Goal: Task Accomplishment & Management: Manage account settings

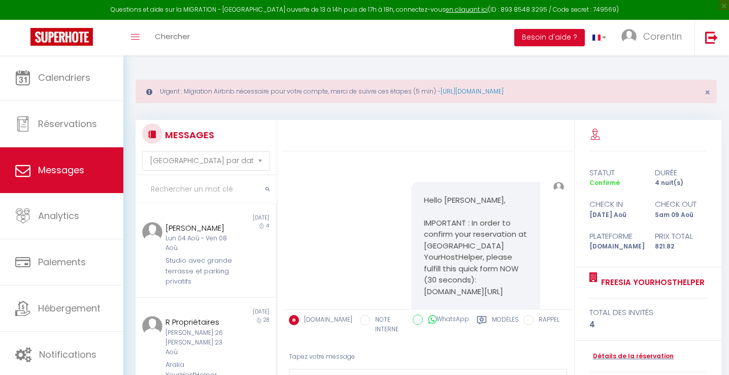
click at [77, 95] on link "Calendriers" at bounding box center [61, 78] width 123 height 46
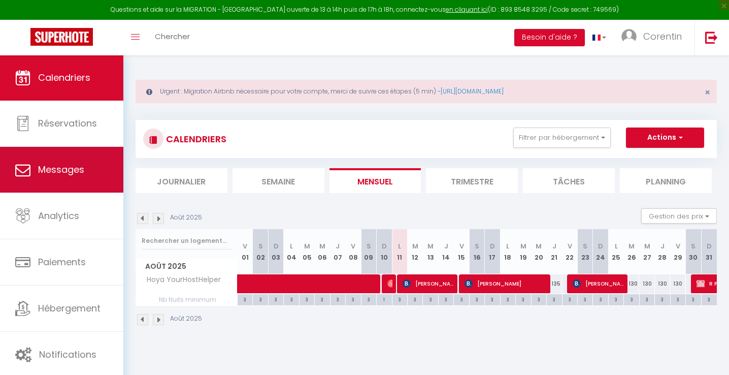
scroll to position [-1, 0]
click at [113, 168] on link "Messages" at bounding box center [61, 170] width 123 height 46
select select "message"
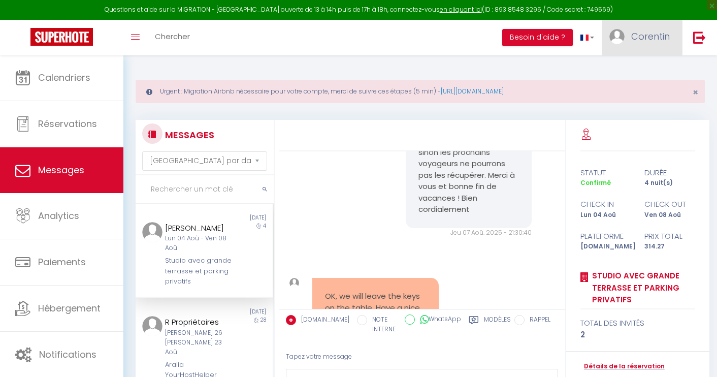
click at [663, 36] on span "Corentin" at bounding box center [650, 36] width 39 height 13
click at [646, 87] on link "Équipe" at bounding box center [641, 88] width 75 height 17
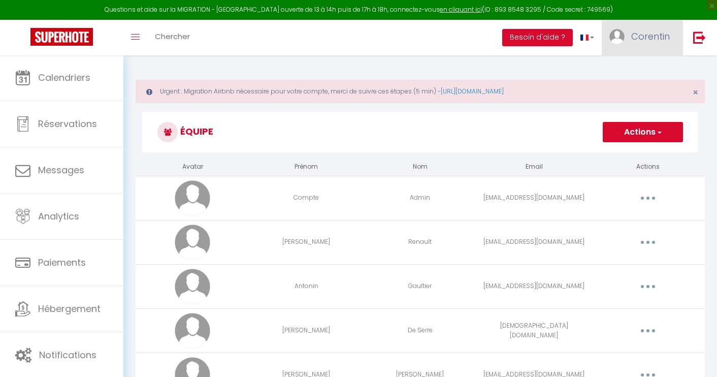
click at [649, 29] on link "Corentin" at bounding box center [642, 38] width 81 height 36
click at [636, 60] on div "Paramètres Équipe" at bounding box center [641, 80] width 81 height 44
click at [630, 62] on link "Paramètres" at bounding box center [641, 70] width 75 height 17
select select "28"
select select "fr"
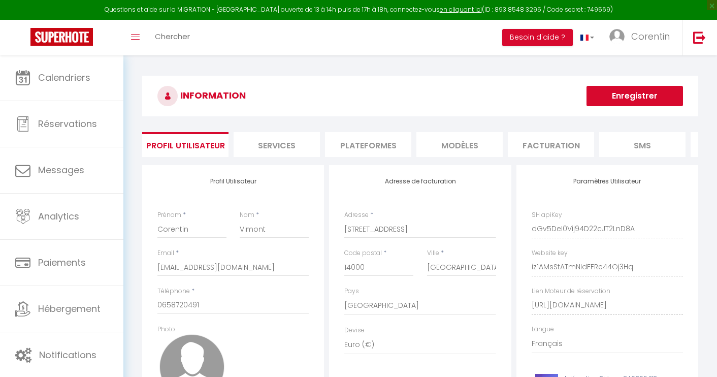
click at [342, 144] on li "Plateformes" at bounding box center [368, 144] width 86 height 25
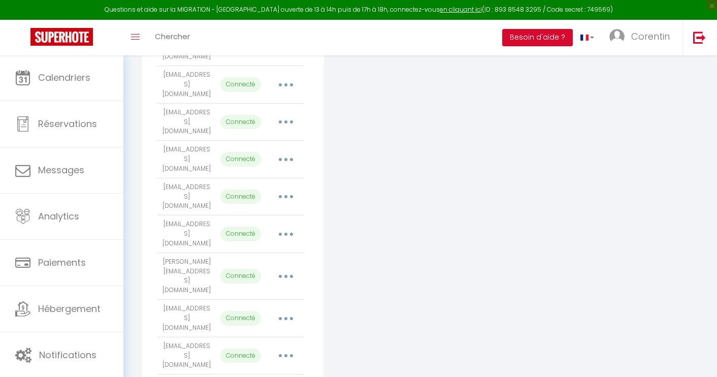
scroll to position [1977, 0]
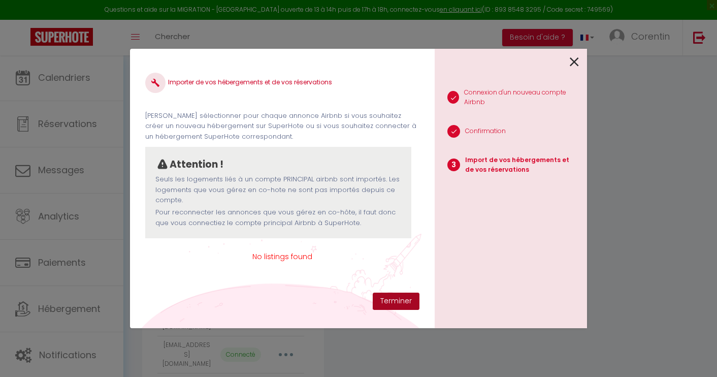
click at [391, 299] on button "Terminer" at bounding box center [396, 300] width 47 height 17
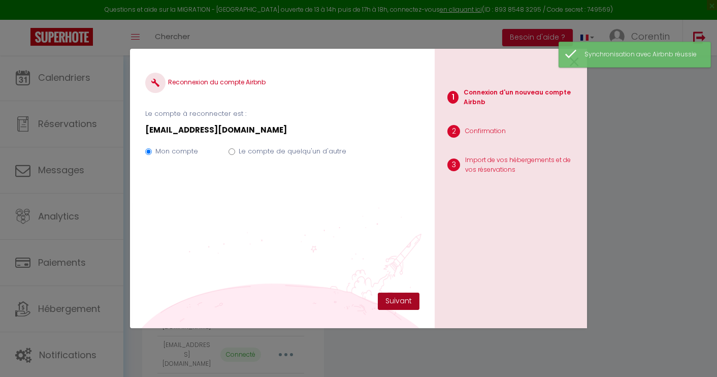
click at [391, 299] on button "Suivant" at bounding box center [399, 300] width 42 height 17
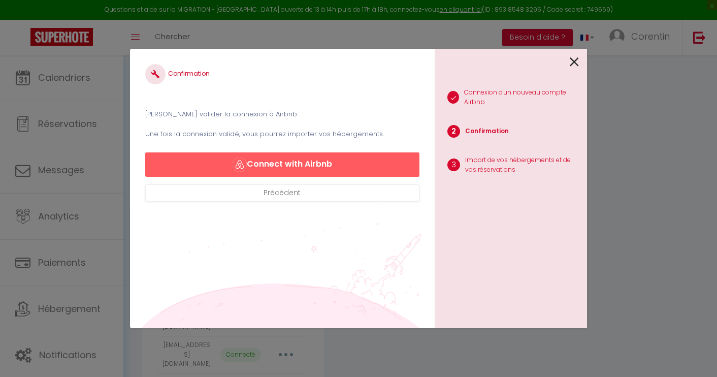
click at [283, 163] on button "Connect with Airbnb" at bounding box center [282, 164] width 274 height 24
click at [574, 64] on icon at bounding box center [574, 61] width 9 height 15
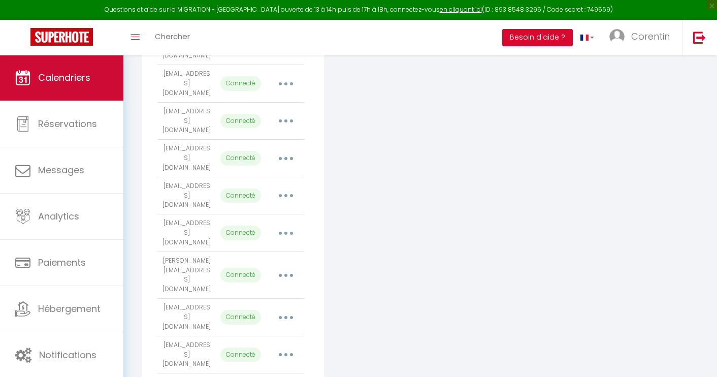
click at [80, 87] on link "Calendriers" at bounding box center [61, 78] width 123 height 46
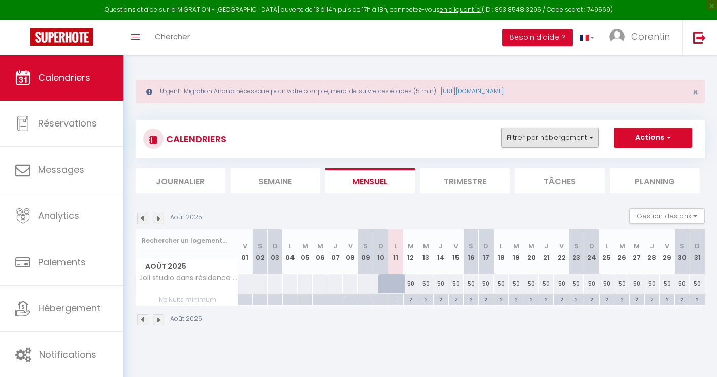
click at [537, 136] on button "Filtrer par hébergement" at bounding box center [549, 137] width 97 height 20
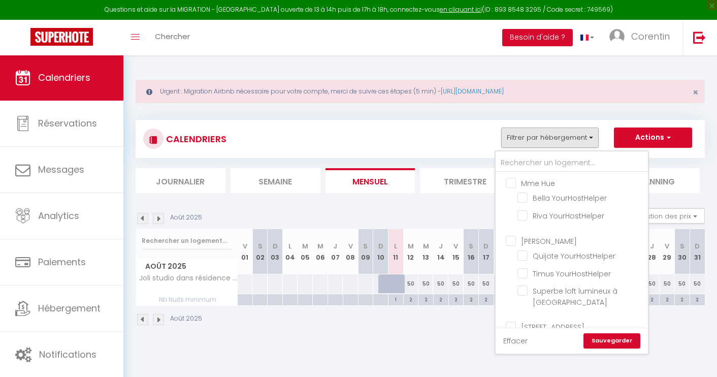
click at [520, 340] on link "Effacer" at bounding box center [515, 340] width 24 height 11
checkbox input "false"
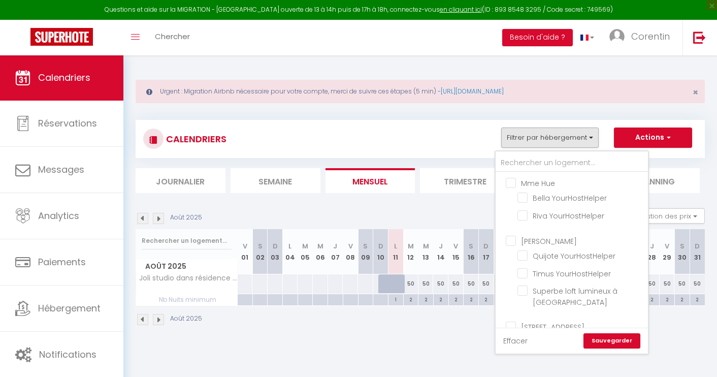
checkbox input "false"
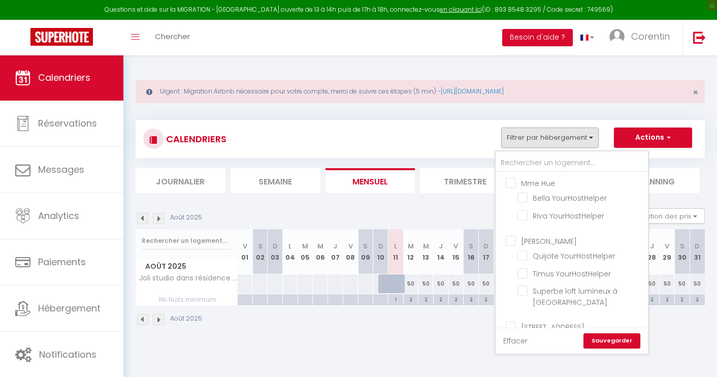
checkbox input "false"
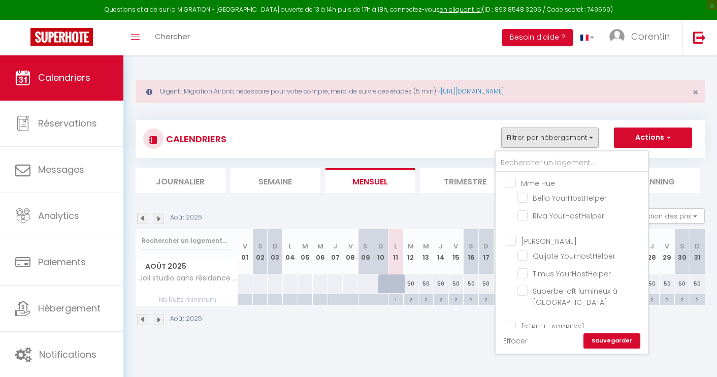
checkbox input "false"
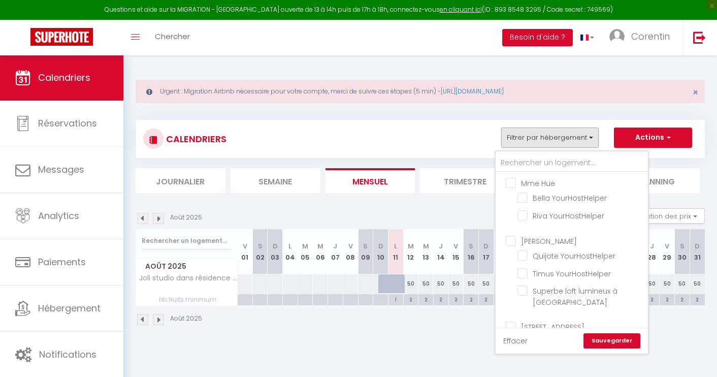
checkbox input "false"
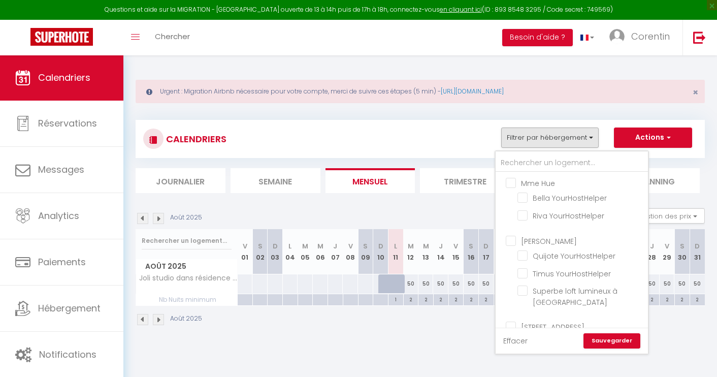
checkbox input "false"
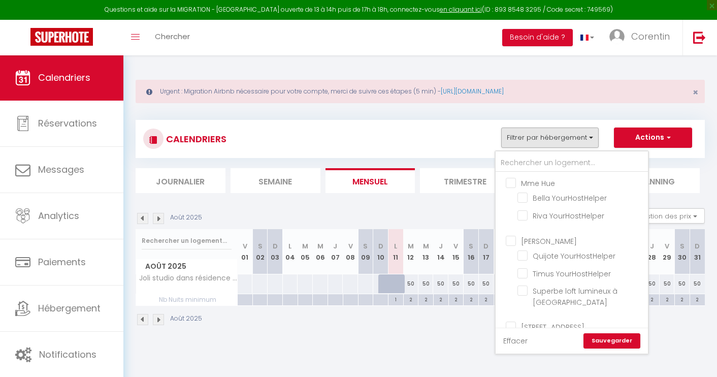
checkbox input "false"
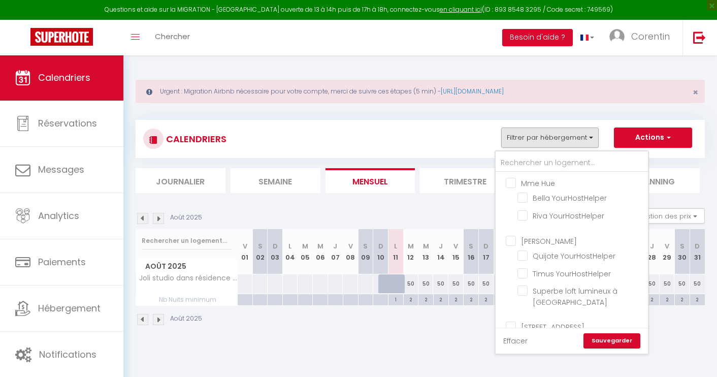
checkbox input "false"
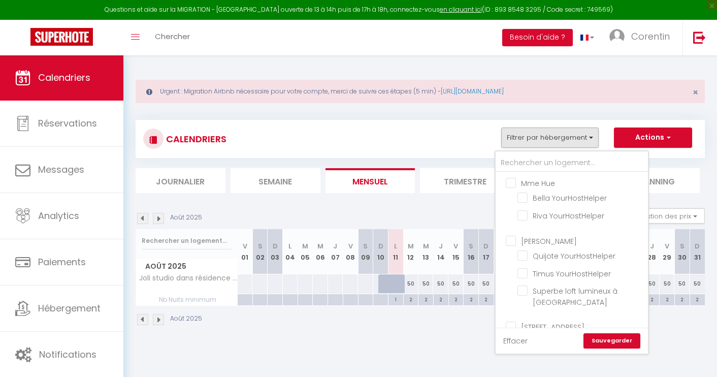
checkbox input "false"
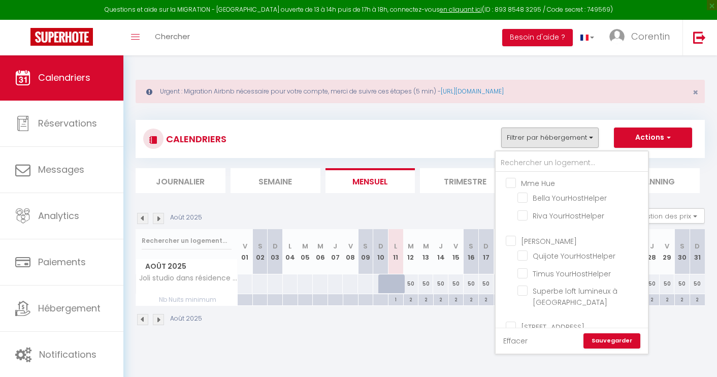
checkbox input "false"
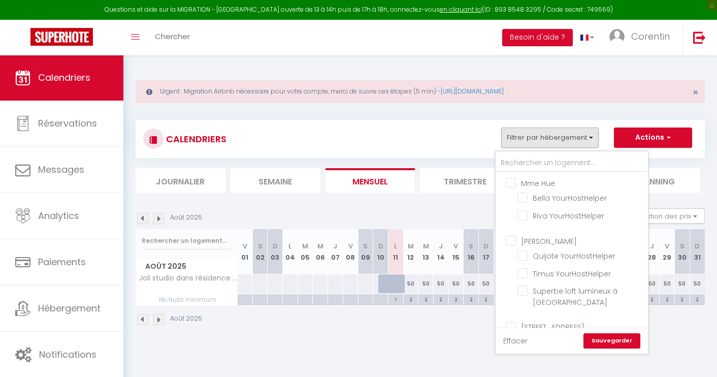
checkbox input "false"
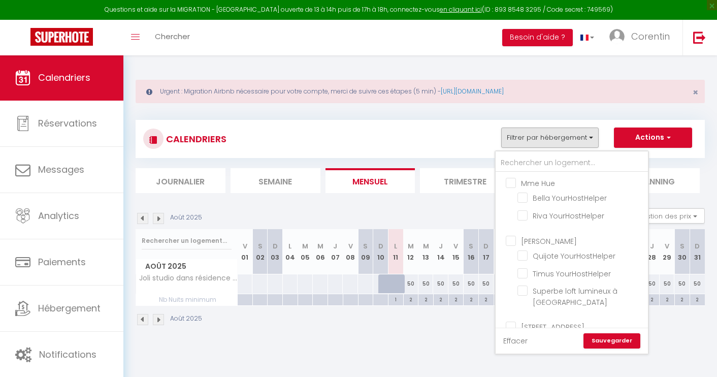
checkbox input "false"
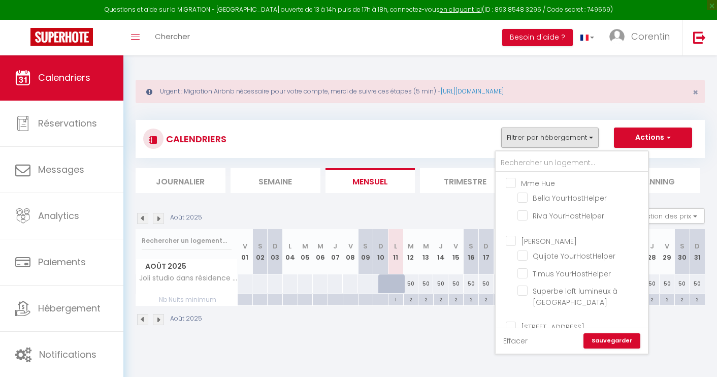
checkbox input "false"
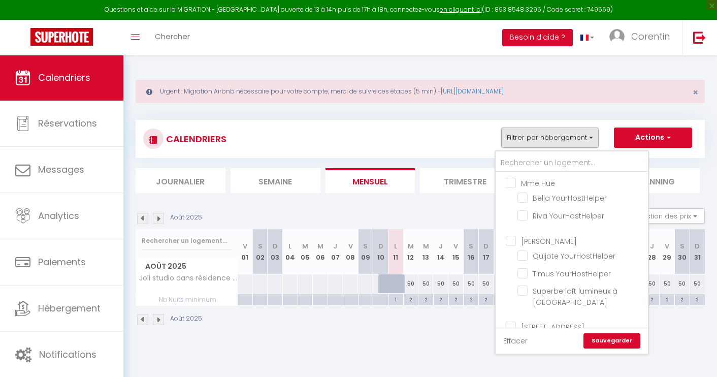
checkbox input "false"
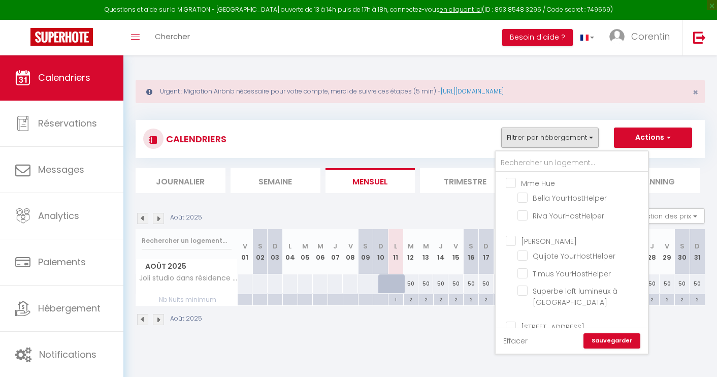
checkbox input "false"
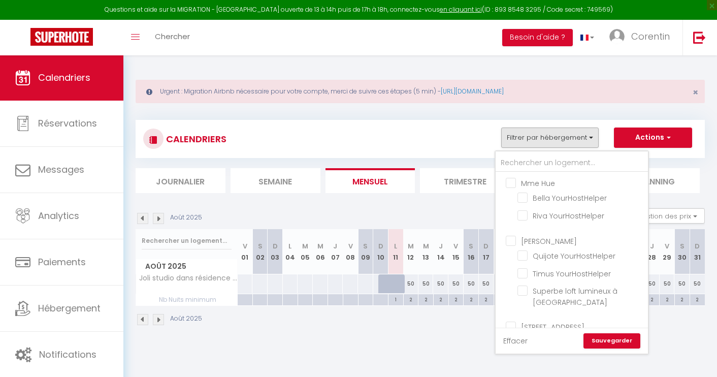
checkbox input "false"
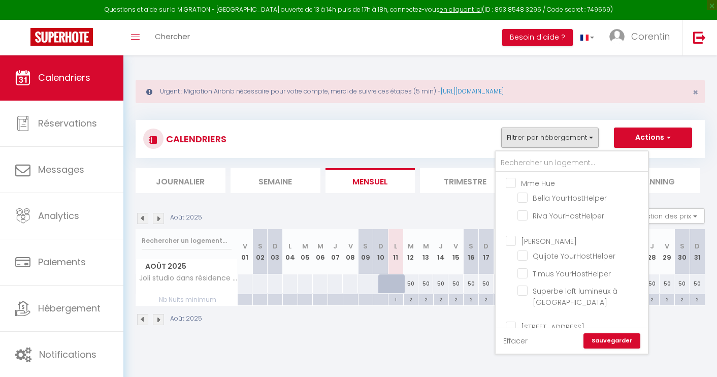
checkbox input "false"
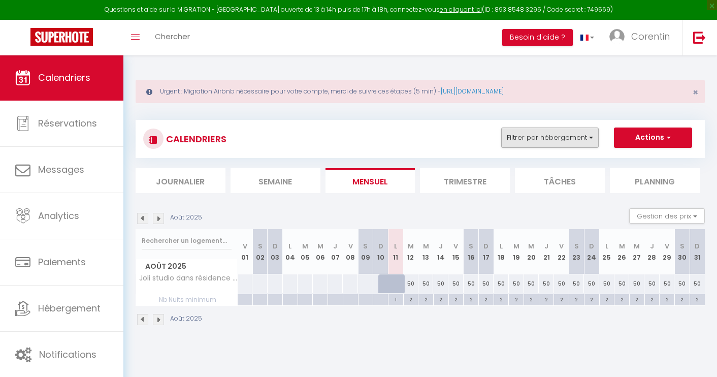
click at [553, 138] on button "Filtrer par hébergement" at bounding box center [549, 137] width 97 height 20
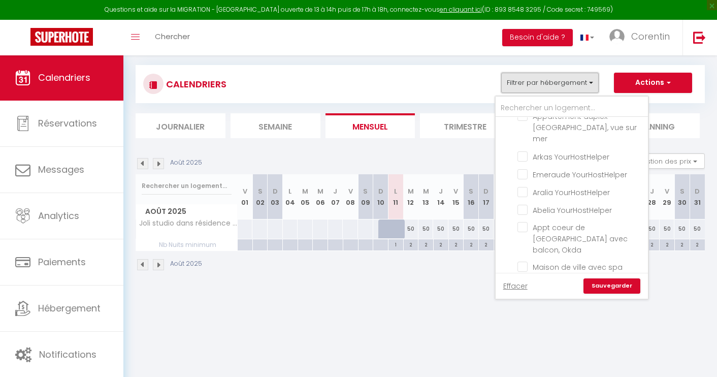
scroll to position [1625, 0]
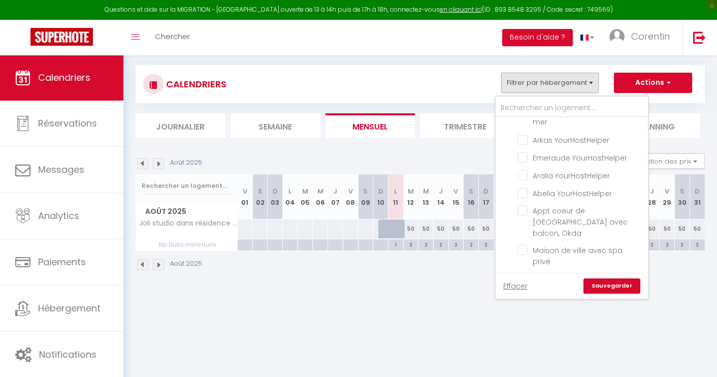
click at [525, 324] on input "Joli appartement - 403" at bounding box center [580, 329] width 127 height 10
checkbox input "true"
checkbox input "false"
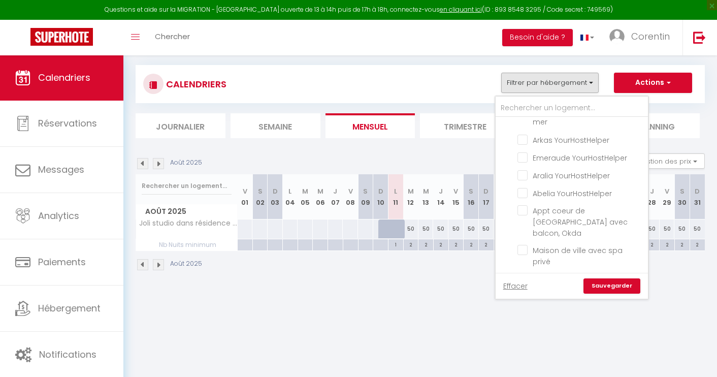
checkbox input "false"
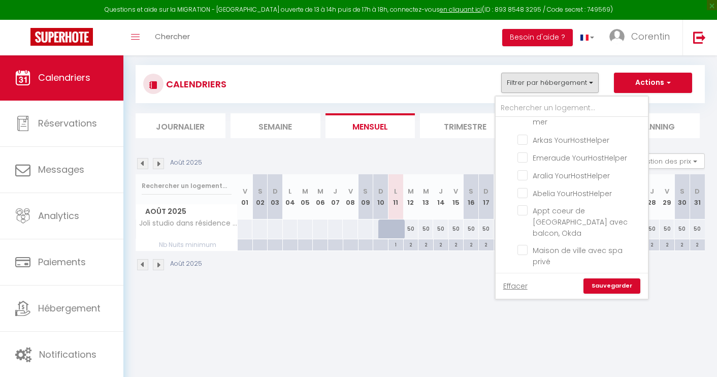
checkbox input "false"
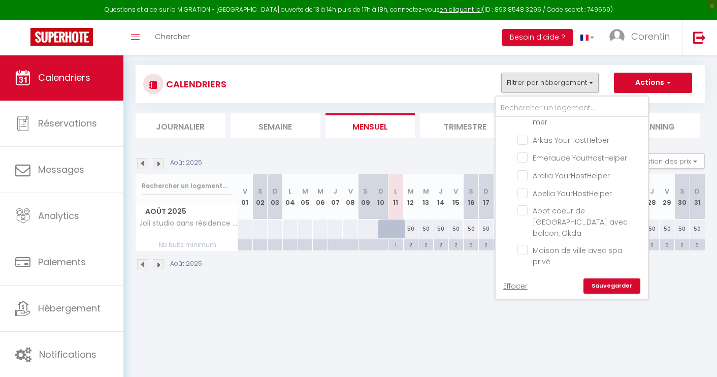
checkbox input "false"
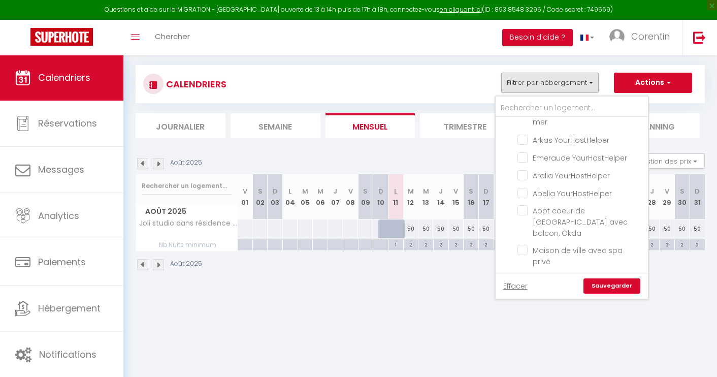
checkbox input "false"
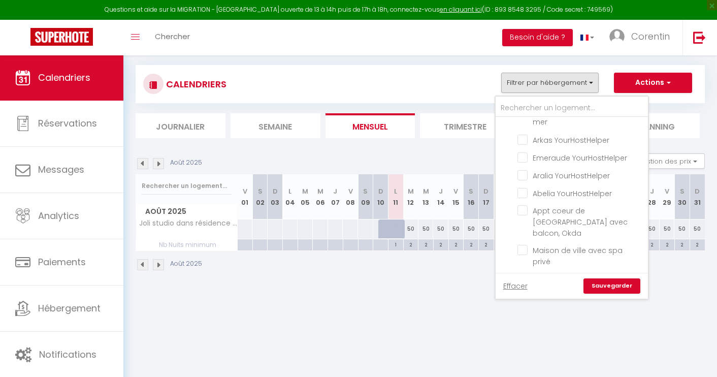
checkbox input "false"
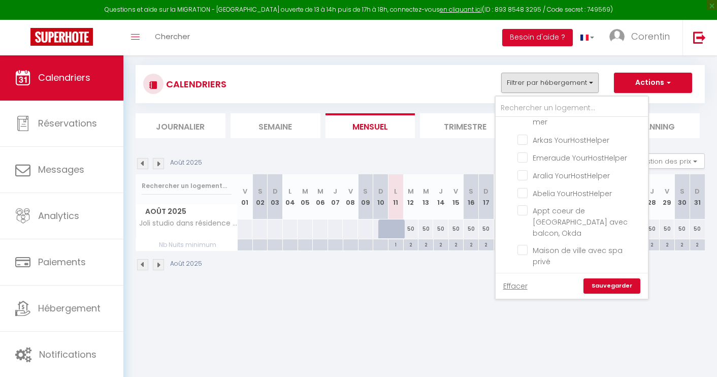
checkbox input "false"
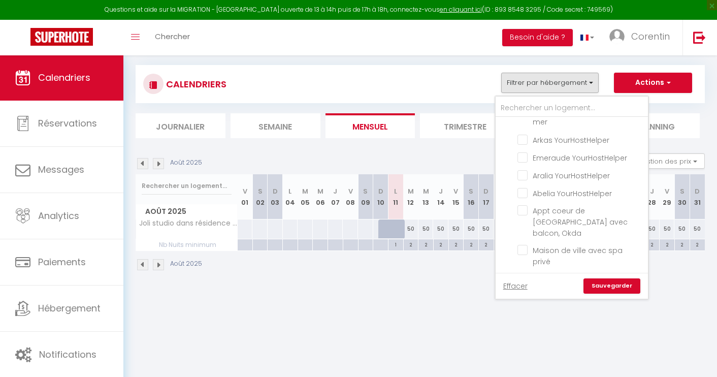
checkbox input "false"
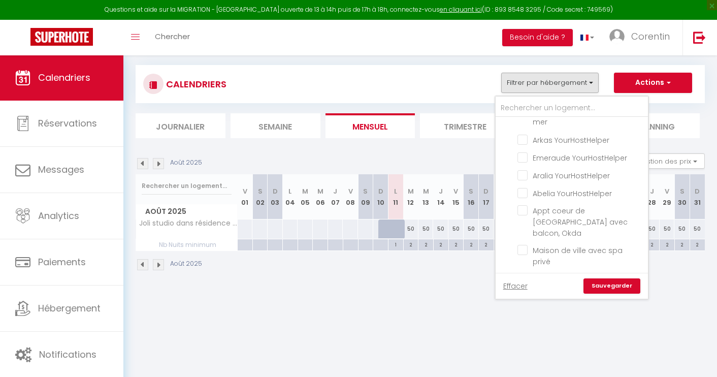
checkbox input "false"
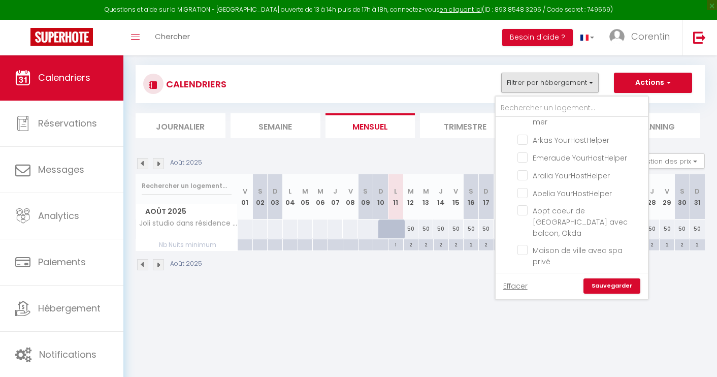
checkbox input "false"
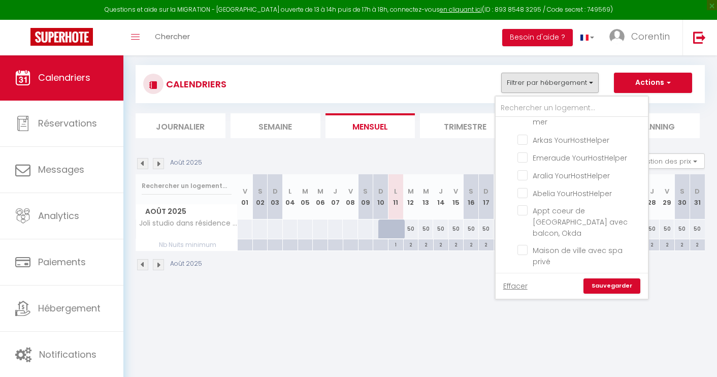
checkbox input "false"
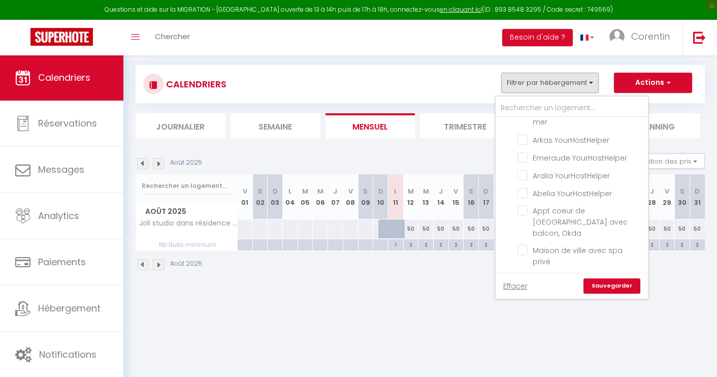
checkbox input "false"
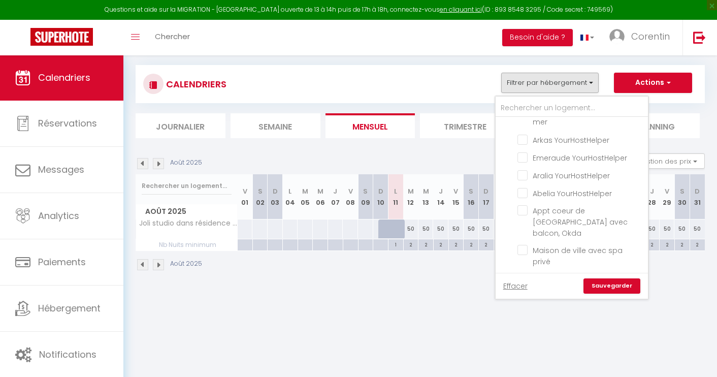
checkbox input "false"
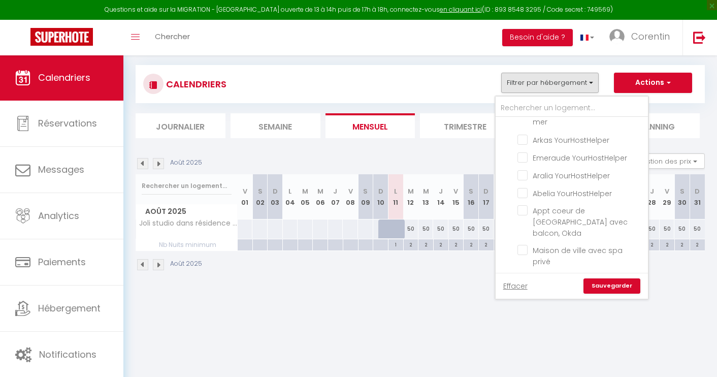
checkbox input "false"
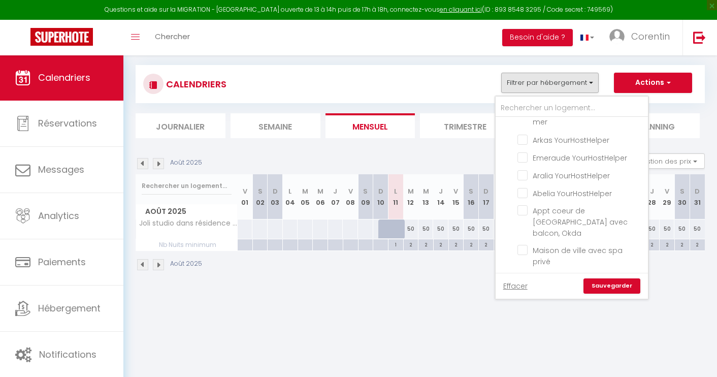
checkbox input "false"
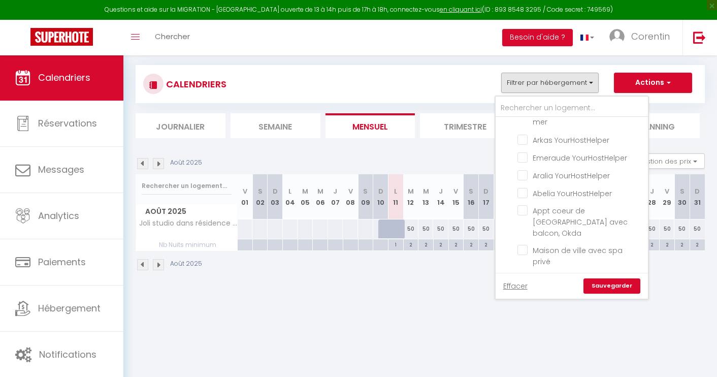
checkbox input "false"
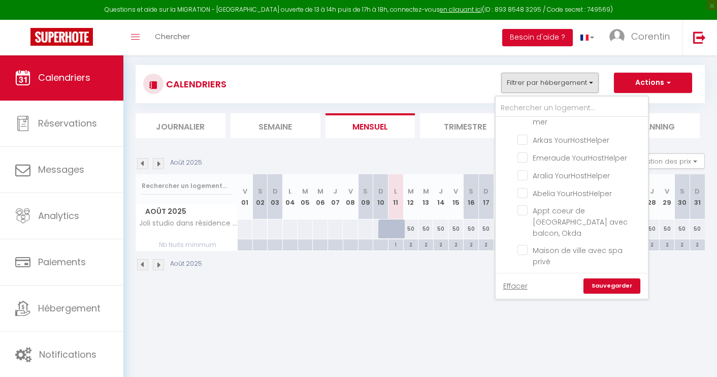
click at [523, 342] on input "Joli studio dans résidence - 404" at bounding box center [580, 347] width 127 height 10
checkbox input "true"
checkbox input "false"
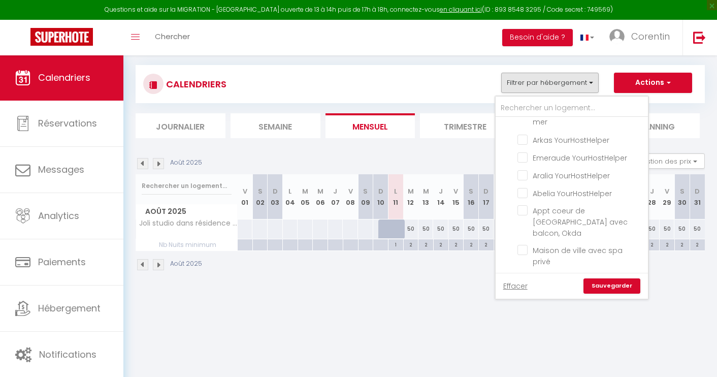
checkbox input "false"
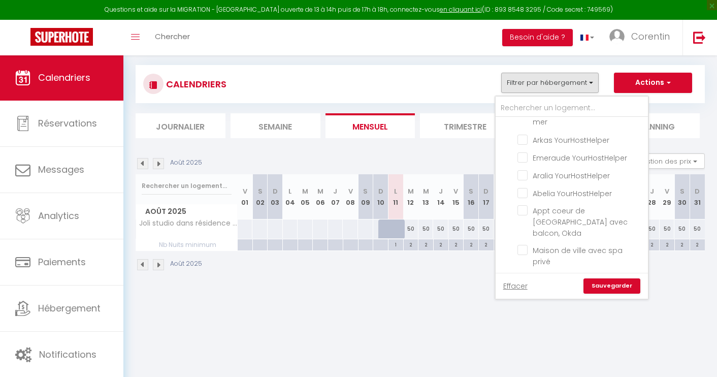
checkbox input "false"
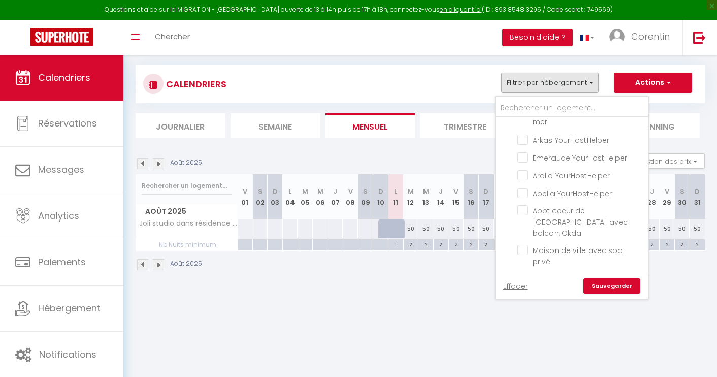
checkbox input "false"
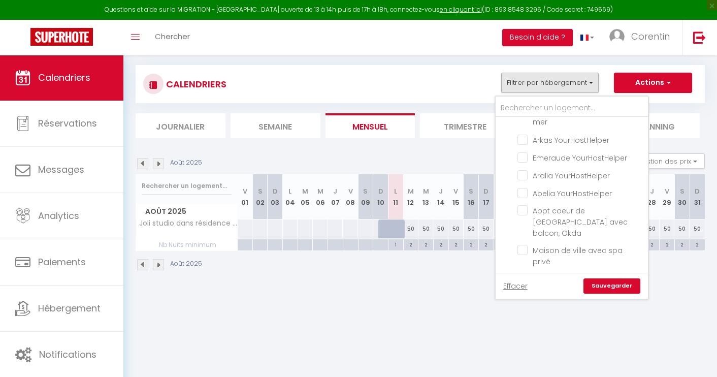
checkbox input "false"
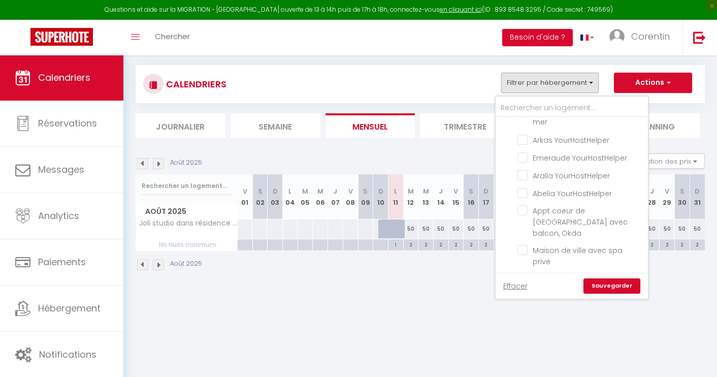
checkbox input "false"
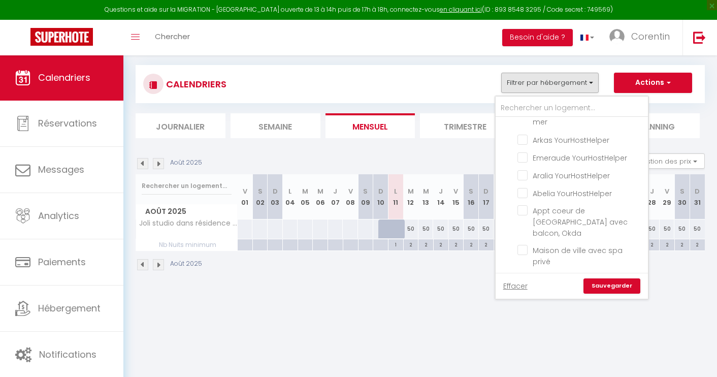
checkbox input "false"
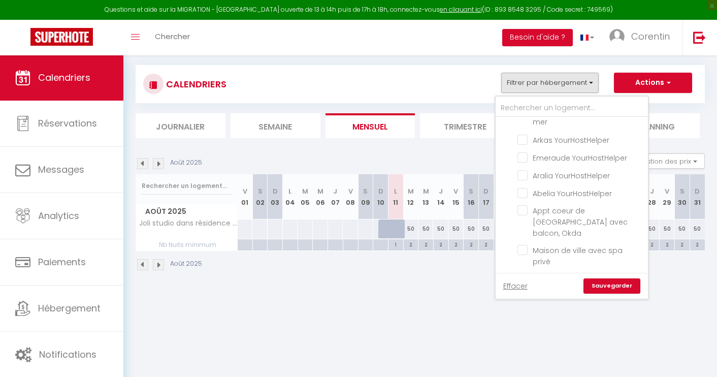
click at [605, 285] on link "Sauvegarder" at bounding box center [611, 285] width 57 height 15
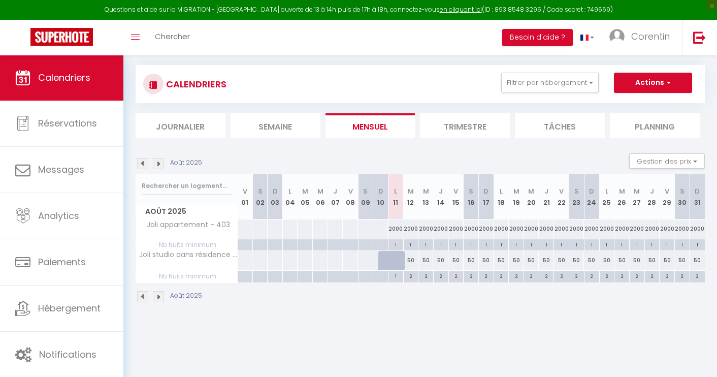
click at [394, 229] on div "2000" at bounding box center [395, 228] width 15 height 19
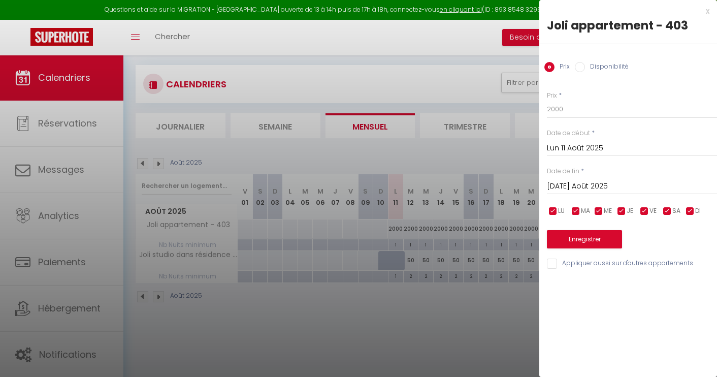
click at [617, 63] on label "Disponibilité" at bounding box center [607, 67] width 44 height 11
click at [585, 63] on input "Disponibilité" at bounding box center [580, 67] width 10 height 10
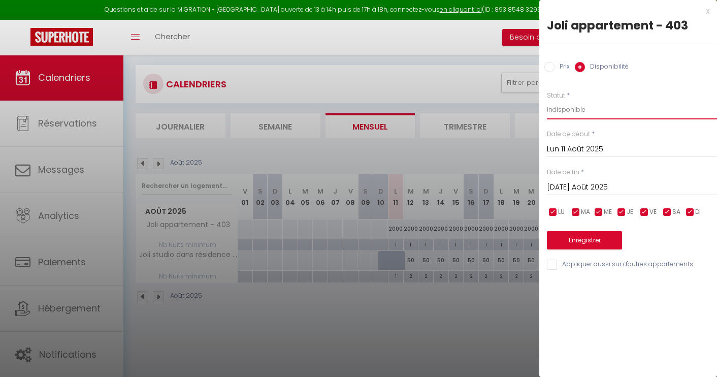
click at [596, 241] on button "Enregistrer" at bounding box center [584, 240] width 75 height 18
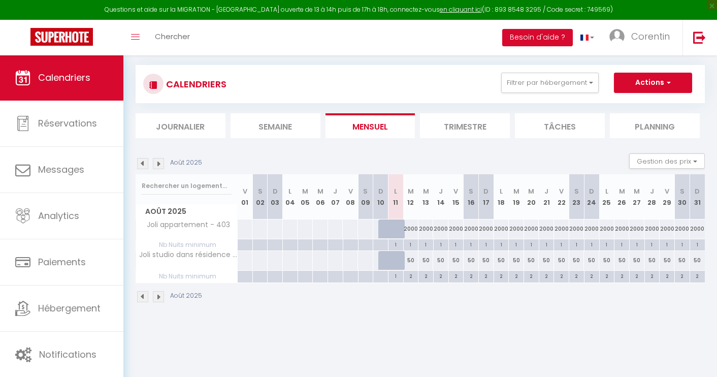
click at [411, 227] on div "2000" at bounding box center [410, 228] width 15 height 19
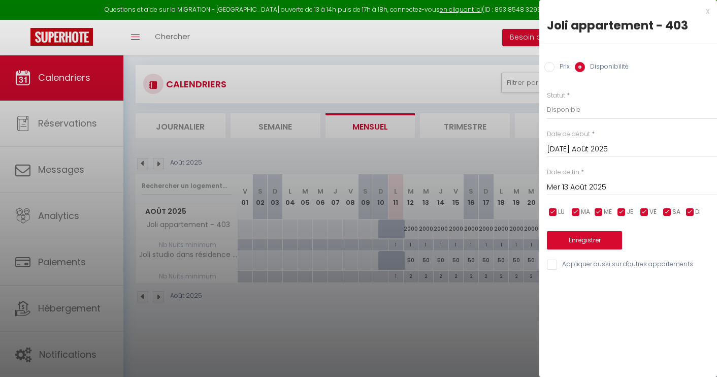
click at [606, 192] on input "Mer 13 Août 2025" at bounding box center [632, 187] width 170 height 13
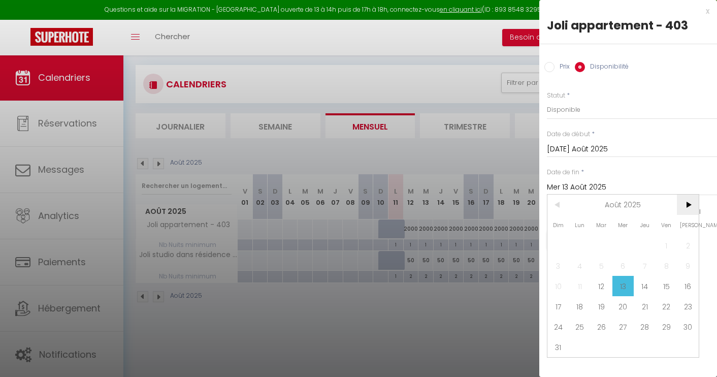
click at [685, 200] on span ">" at bounding box center [688, 204] width 22 height 20
click at [584, 238] on span "1" at bounding box center [580, 245] width 22 height 20
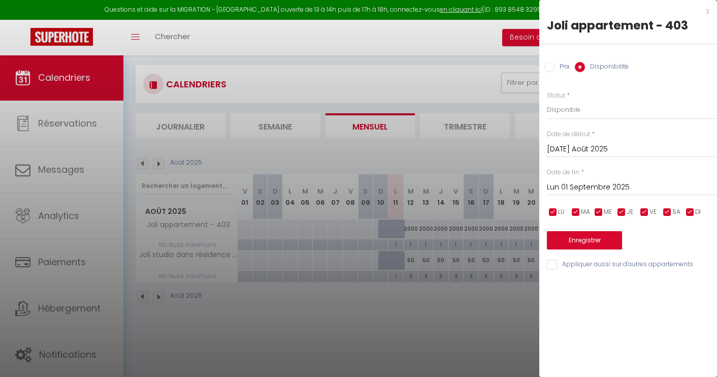
click at [550, 70] on input "Prix" at bounding box center [549, 67] width 10 height 10
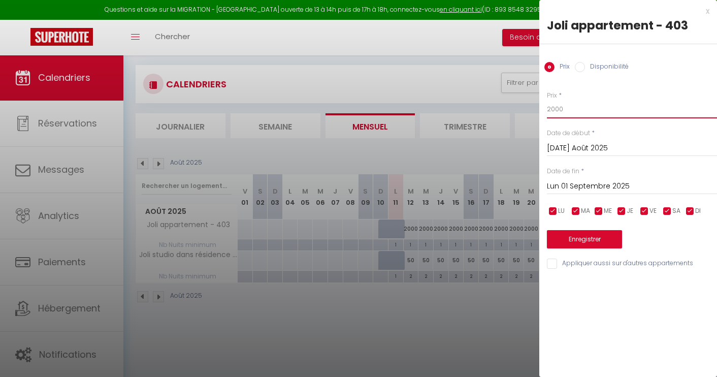
click at [563, 109] on input "2000" at bounding box center [632, 109] width 170 height 18
click at [593, 243] on button "Enregistrer" at bounding box center [584, 239] width 75 height 18
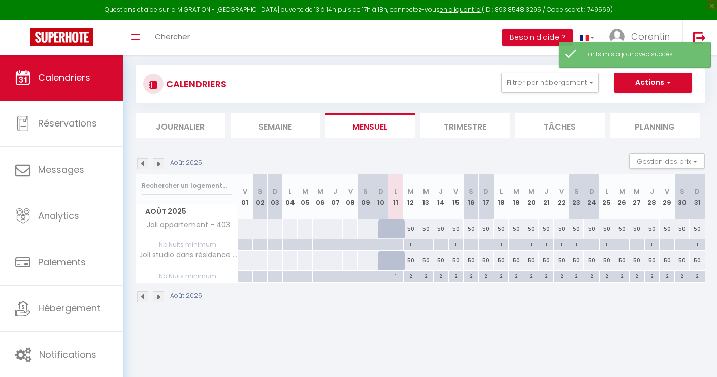
click at [411, 245] on div "1" at bounding box center [411, 244] width 15 height 10
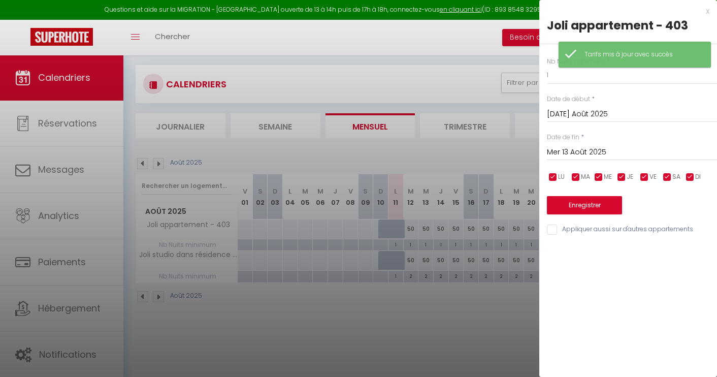
click at [577, 155] on input "Mer 13 Août 2025" at bounding box center [632, 152] width 170 height 13
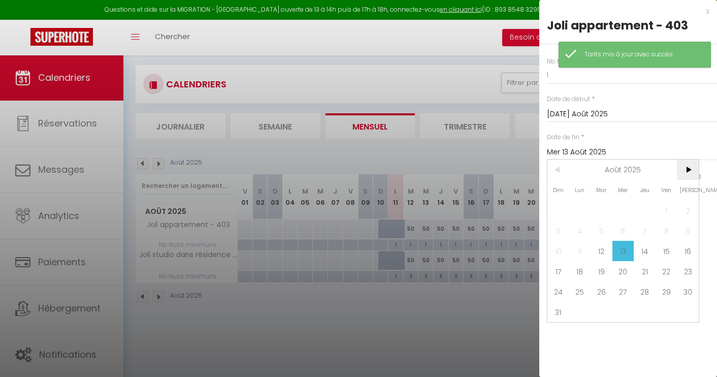
click at [693, 165] on span ">" at bounding box center [688, 169] width 22 height 20
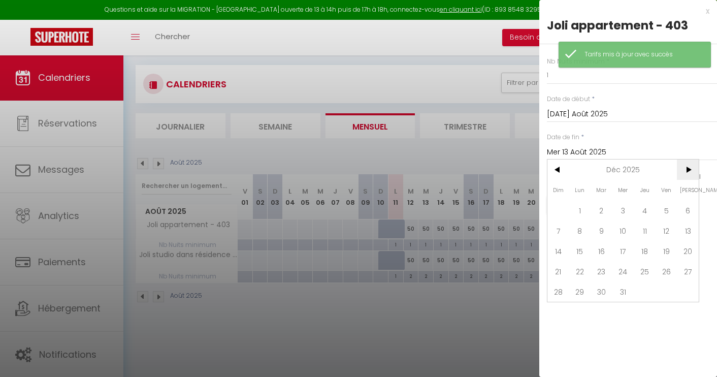
click at [693, 165] on span ">" at bounding box center [688, 169] width 22 height 20
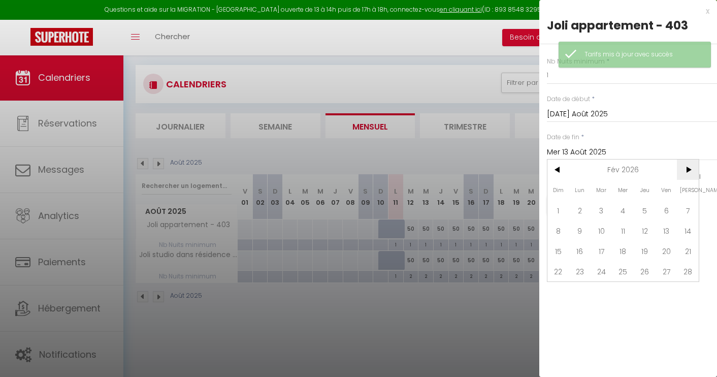
click at [693, 165] on span ">" at bounding box center [688, 169] width 22 height 20
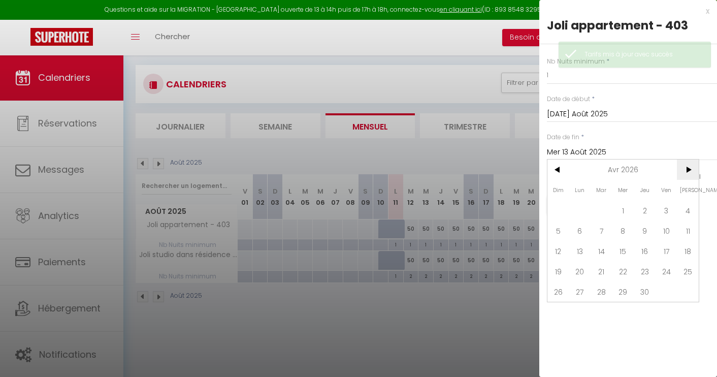
click at [693, 165] on span ">" at bounding box center [688, 169] width 22 height 20
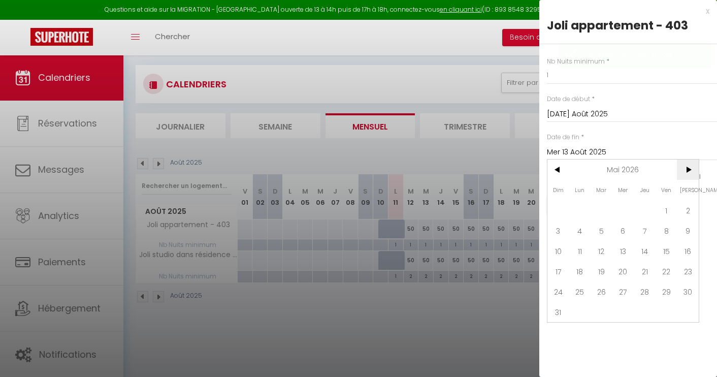
click at [693, 165] on span ">" at bounding box center [688, 169] width 22 height 20
click at [606, 296] on span "28" at bounding box center [601, 291] width 22 height 20
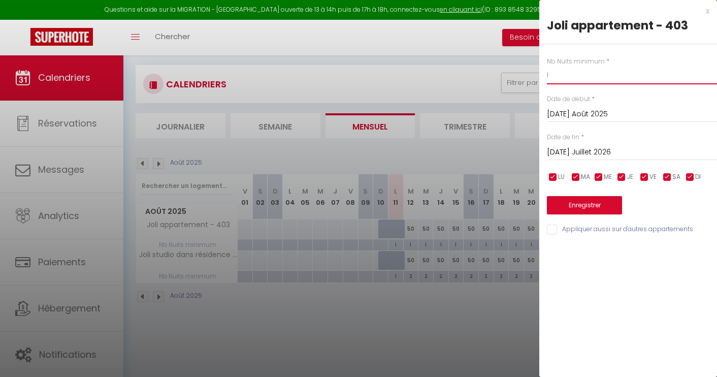
click at [584, 77] on input "1" at bounding box center [632, 75] width 170 height 18
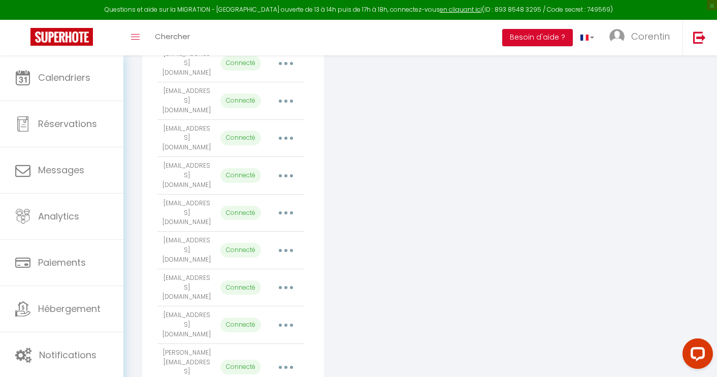
scroll to position [1894, 0]
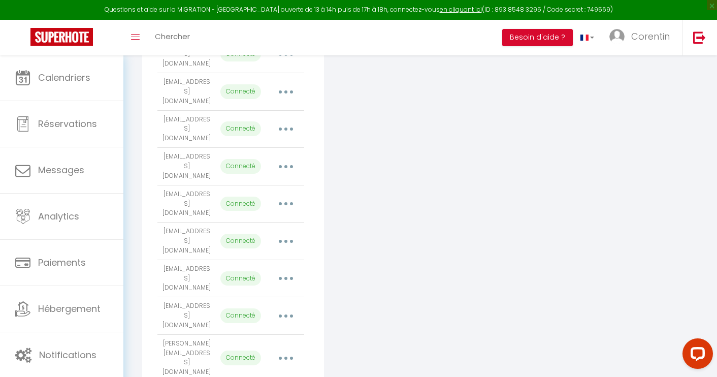
select select "66451"
select select "66452"
select select
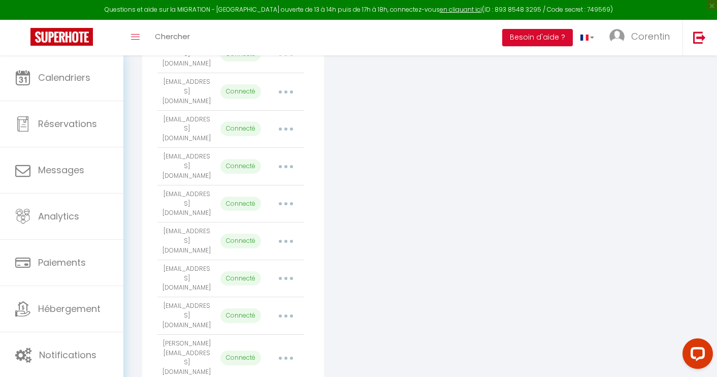
select select
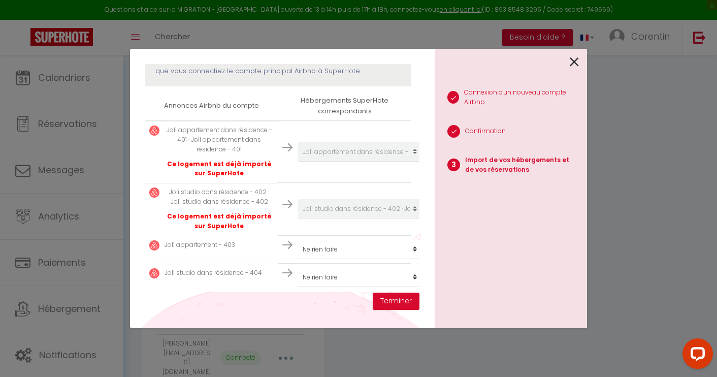
scroll to position [151, 0]
select select "66451"
select select "66452"
select select
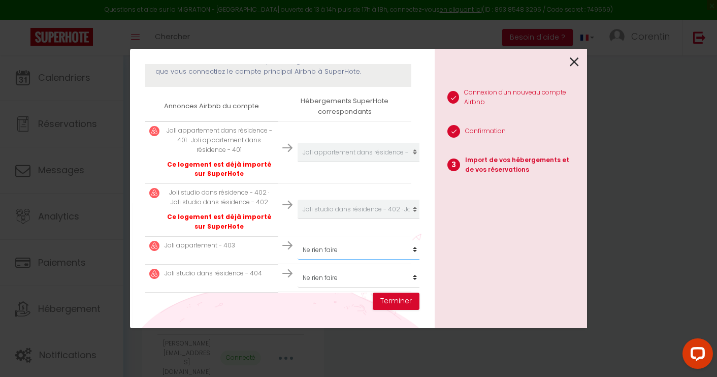
select select "create_new"
click at [407, 302] on button "Terminer" at bounding box center [396, 300] width 47 height 17
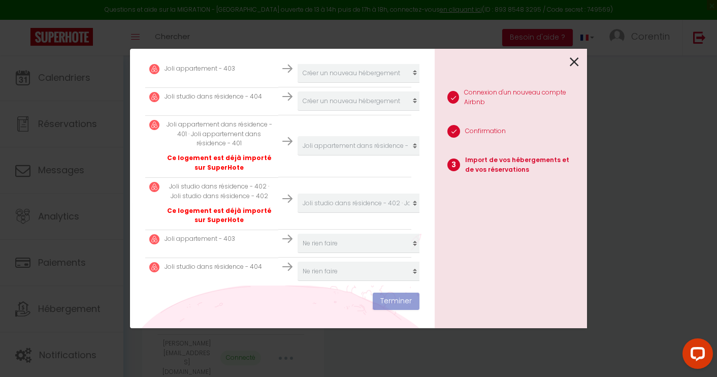
scroll to position [343, 0]
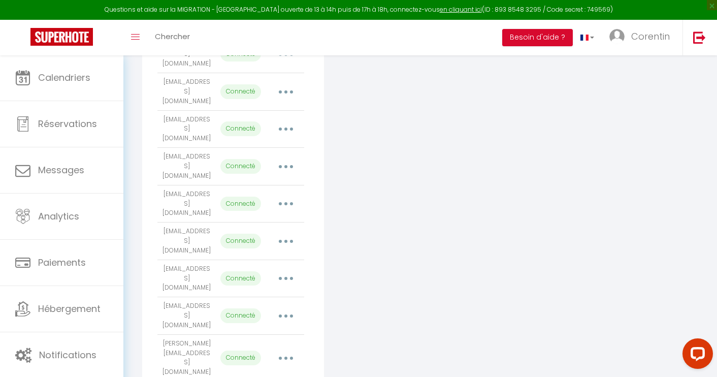
select select "66451"
select select "66452"
select select
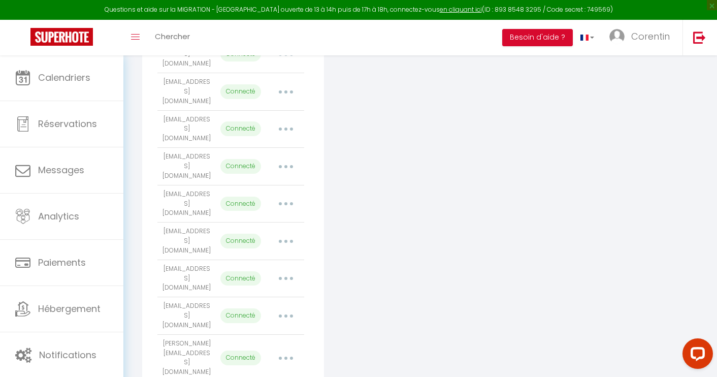
select select
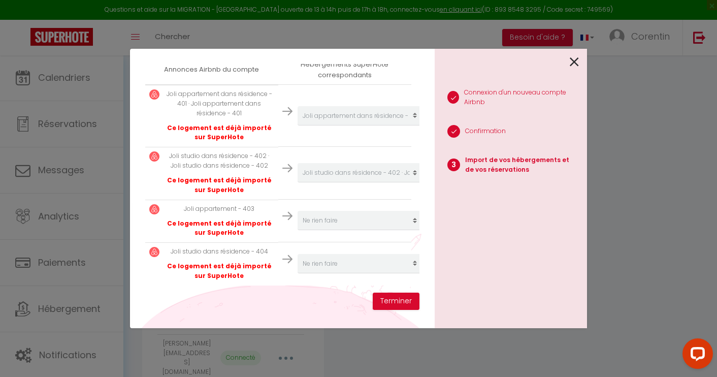
select select
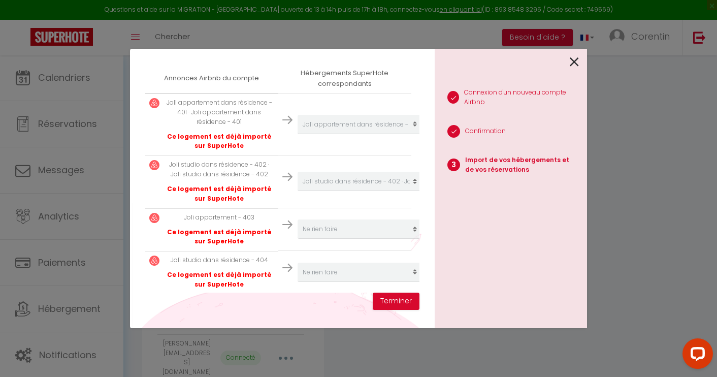
scroll to position [179, 0]
click at [572, 62] on icon at bounding box center [574, 61] width 9 height 15
